Goal: Navigation & Orientation: Find specific page/section

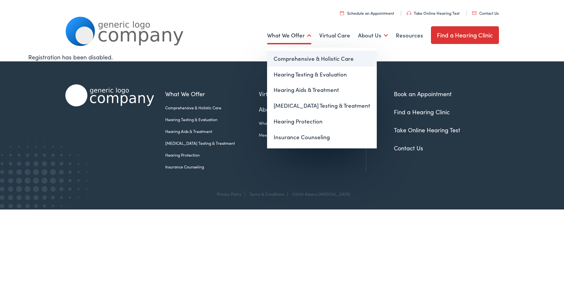
click at [291, 59] on link "Comprehensive & Holistic Care" at bounding box center [322, 59] width 110 height 16
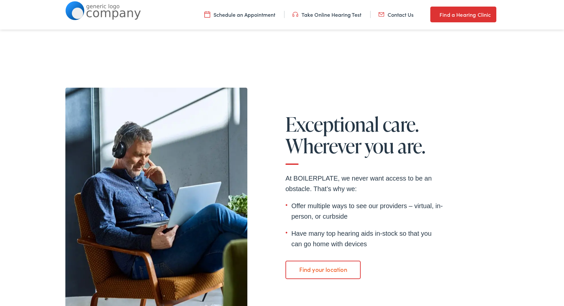
scroll to position [1269, 0]
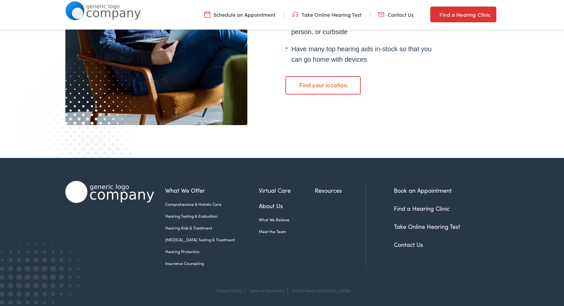
drag, startPoint x: 346, startPoint y: 291, endPoint x: 312, endPoint y: 291, distance: 34.5
click at [312, 291] on div "Privacy Policy Terms & Conditions ©2025 Alpaca Audiology" at bounding box center [282, 297] width 434 height 18
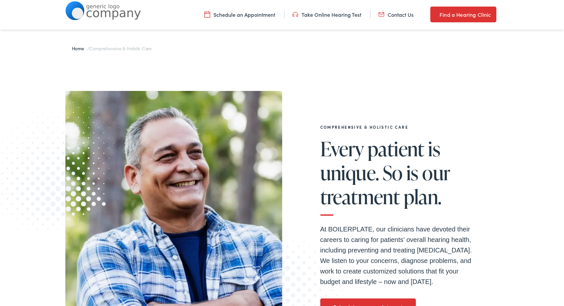
scroll to position [0, 0]
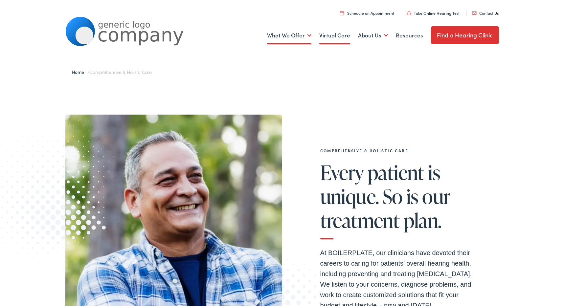
click at [337, 40] on link "Virtual Care" at bounding box center [334, 35] width 31 height 24
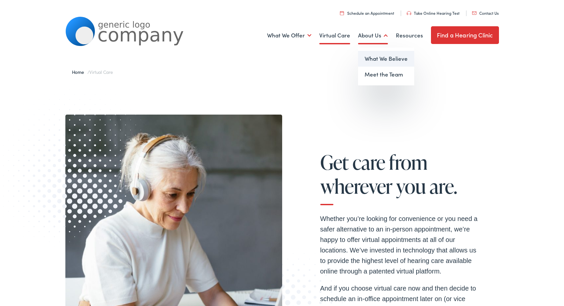
click at [370, 56] on link "What We Believe" at bounding box center [386, 59] width 56 height 16
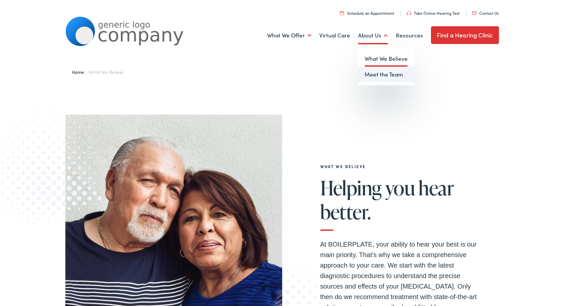
click at [369, 74] on link "Meet the Team" at bounding box center [386, 75] width 56 height 16
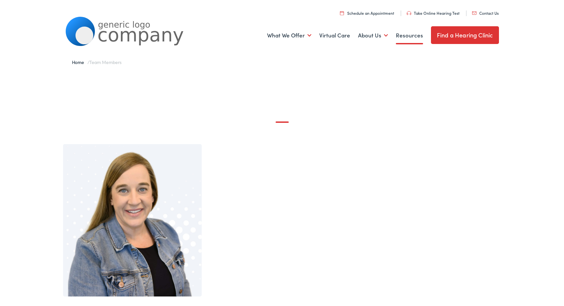
click at [410, 36] on link "Resources" at bounding box center [409, 35] width 27 height 24
click at [411, 38] on link "Resources" at bounding box center [409, 35] width 27 height 24
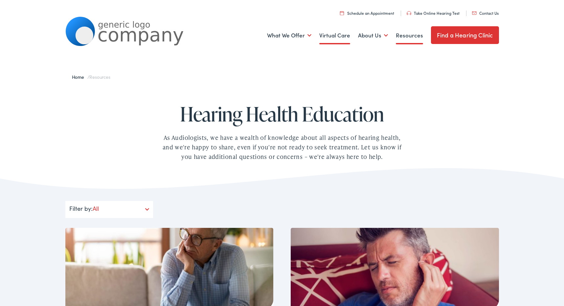
click at [337, 33] on link "Virtual Care" at bounding box center [334, 35] width 31 height 24
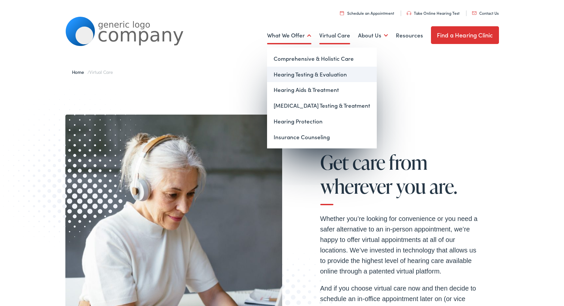
click at [289, 78] on link "Hearing Testing & Evaluation" at bounding box center [322, 75] width 110 height 16
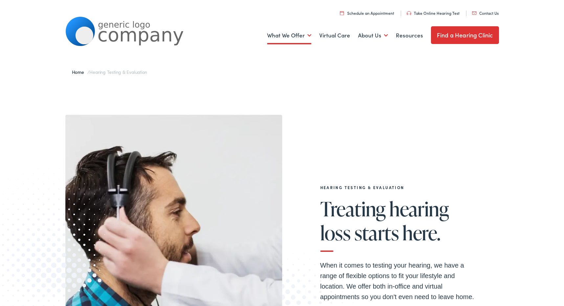
click at [473, 32] on link "Find a Hearing Clinic" at bounding box center [465, 35] width 68 height 18
